Goal: Find specific page/section: Find specific page/section

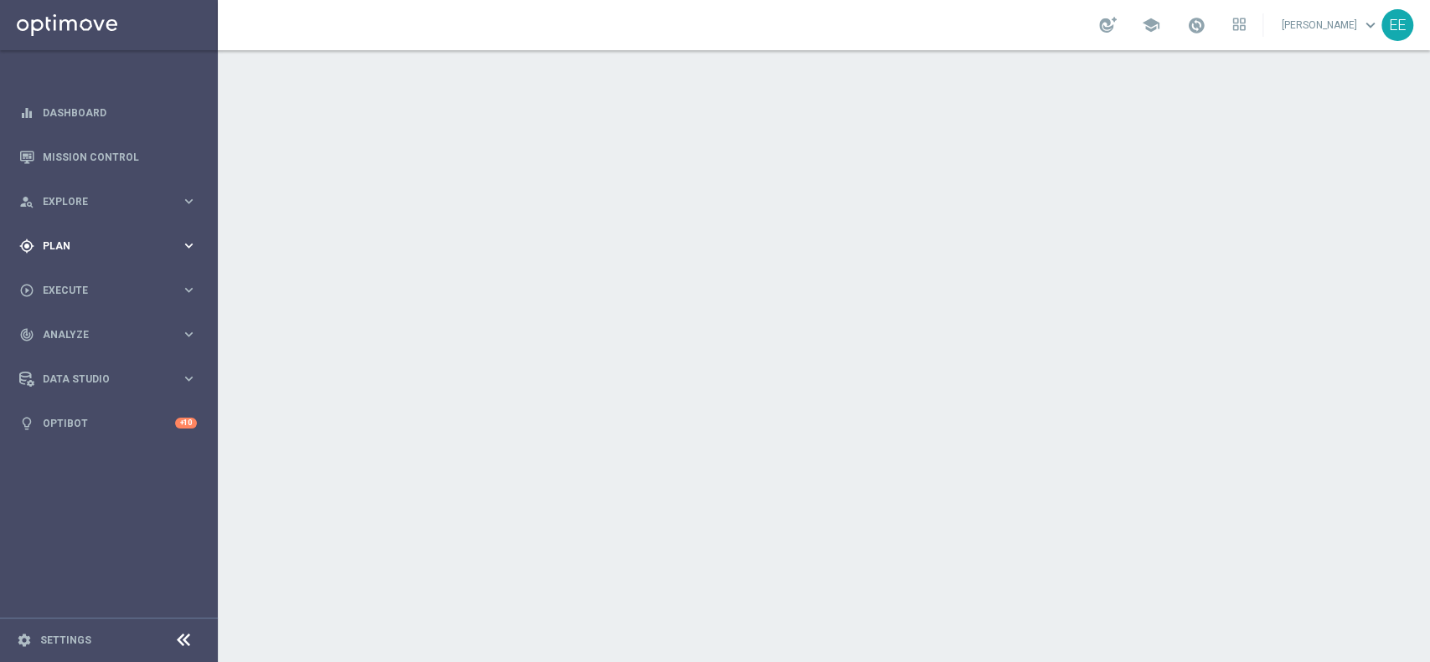
click at [61, 249] on span "Plan" at bounding box center [112, 246] width 138 height 10
click at [85, 279] on accordion "equalizer Dashboard Mission Control" at bounding box center [108, 267] width 216 height 355
click at [68, 258] on div "gps_fixed Plan keyboard_arrow_right" at bounding box center [108, 246] width 216 height 44
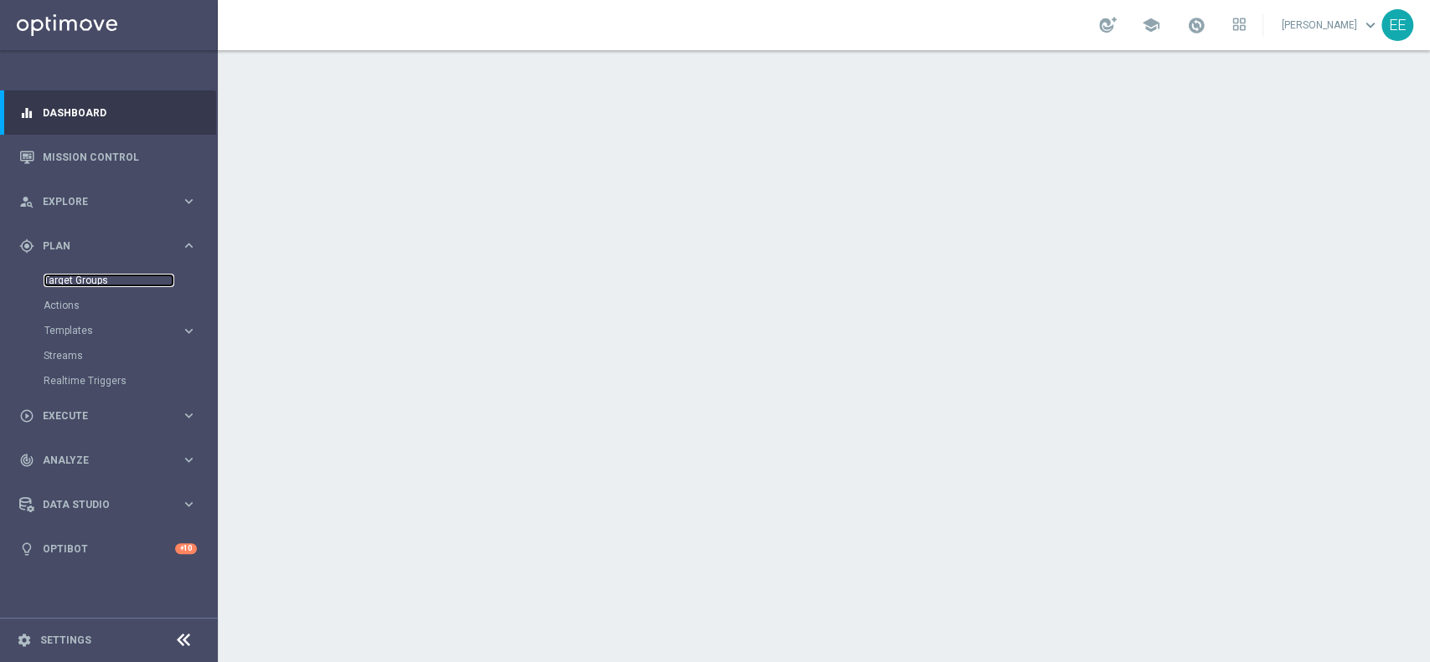
click at [101, 275] on link "Target Groups" at bounding box center [109, 280] width 131 height 13
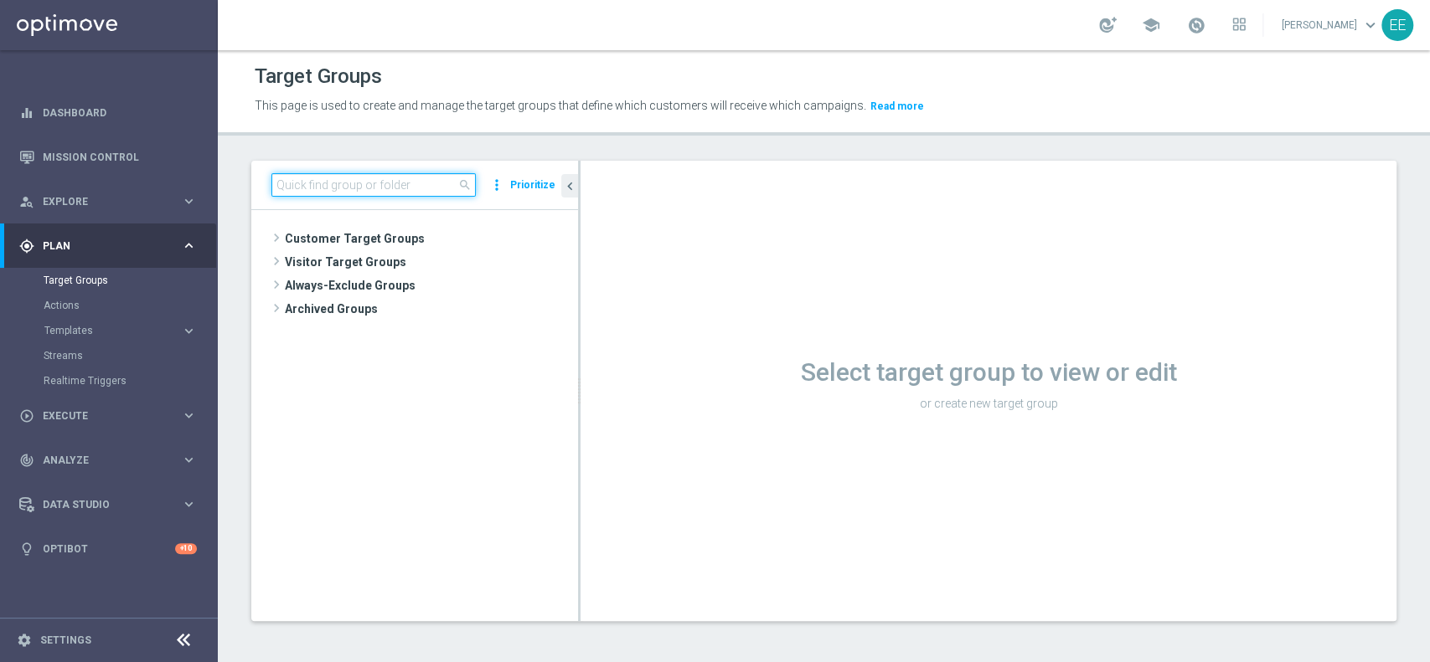
click at [362, 183] on input at bounding box center [373, 184] width 204 height 23
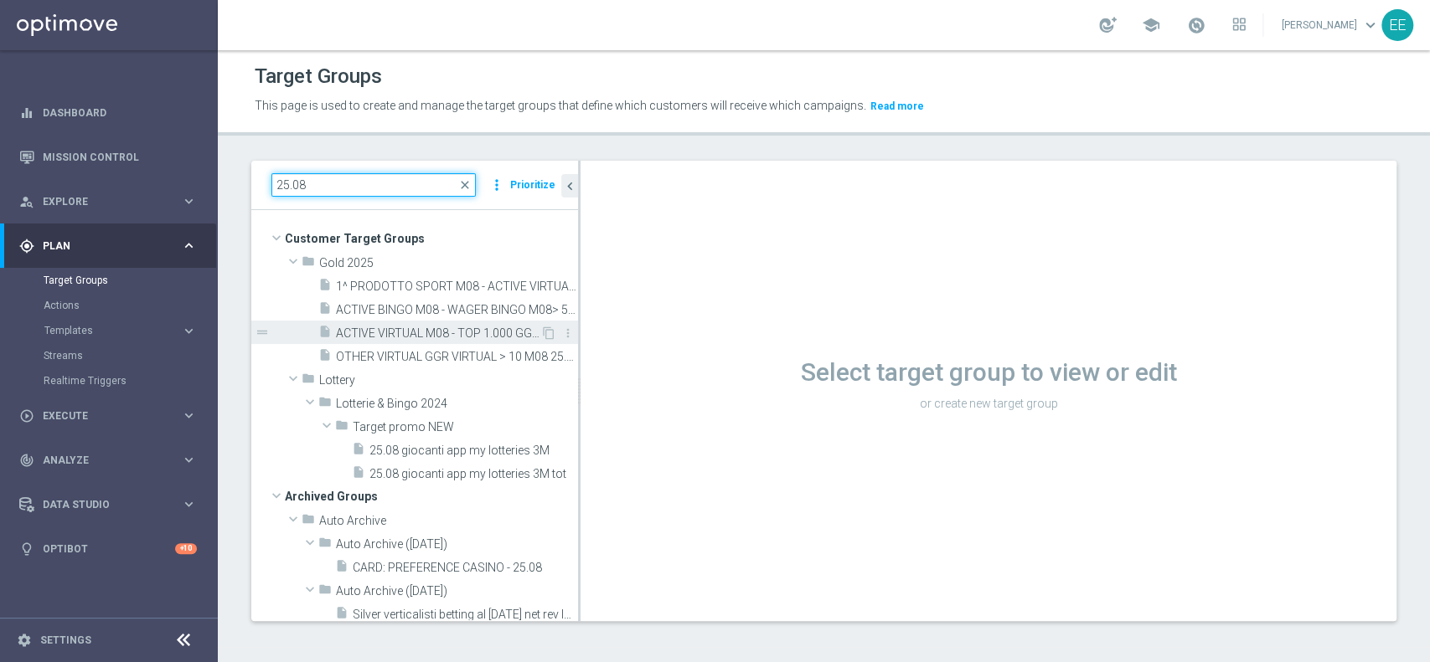
type input "25.08"
click at [414, 332] on span "ACTIVE VIRTUAL M08 - TOP 1.000 GGR M08 25.08" at bounding box center [438, 334] width 204 height 14
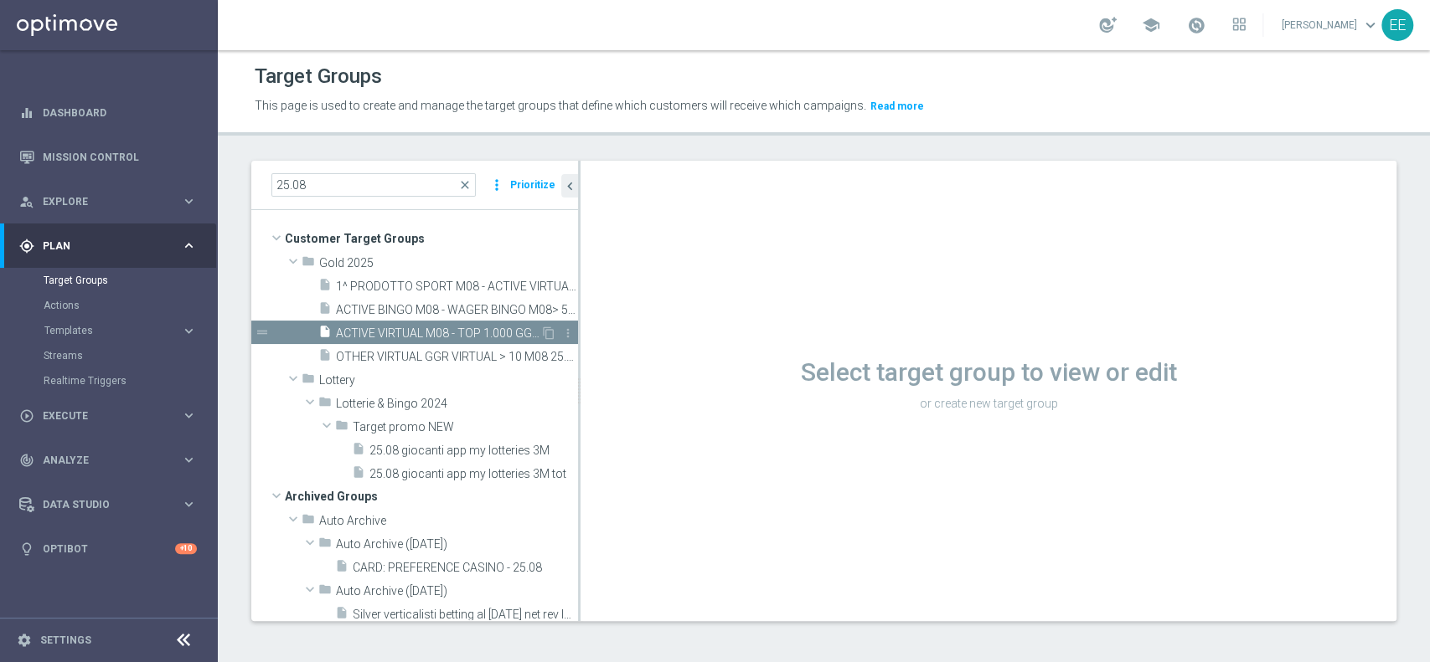
click at [462, 330] on span "ACTIVE VIRTUAL M08 - TOP 1.000 GGR M08 25.08" at bounding box center [438, 334] width 204 height 14
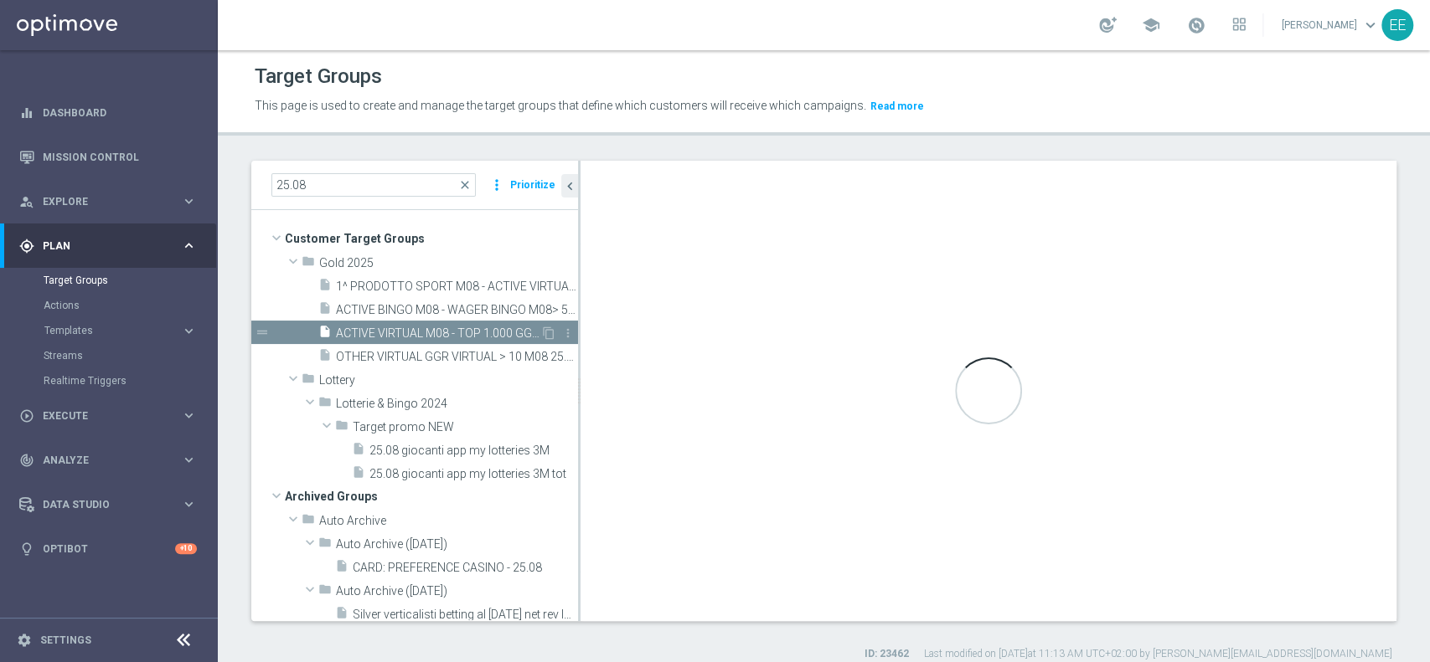
click at [445, 327] on span "ACTIVE VIRTUAL M08 - TOP 1.000 GGR M08 25.08" at bounding box center [438, 334] width 204 height 14
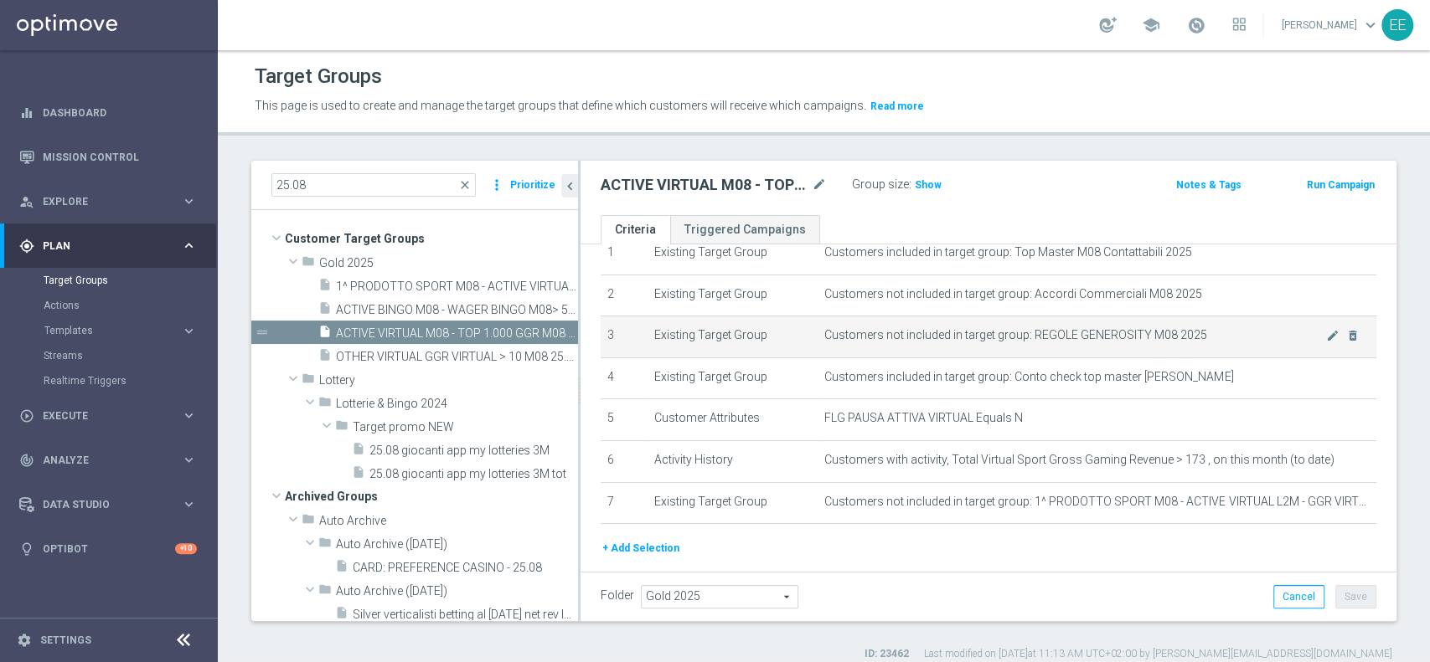
scroll to position [82, 0]
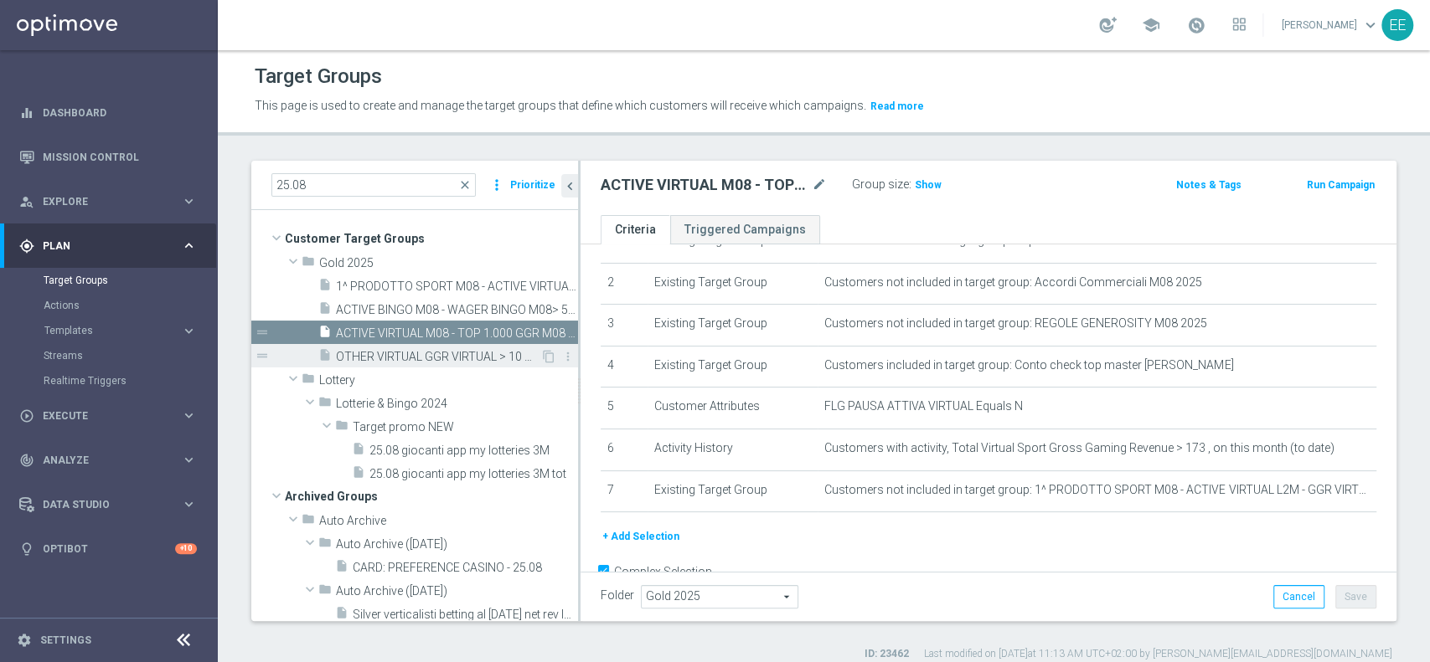
click at [422, 348] on div "insert_drive_file OTHER VIRTUAL GGR VIRTUAL > 10 M08 25.08" at bounding box center [429, 355] width 222 height 23
